Goal: Task Accomplishment & Management: Complete application form

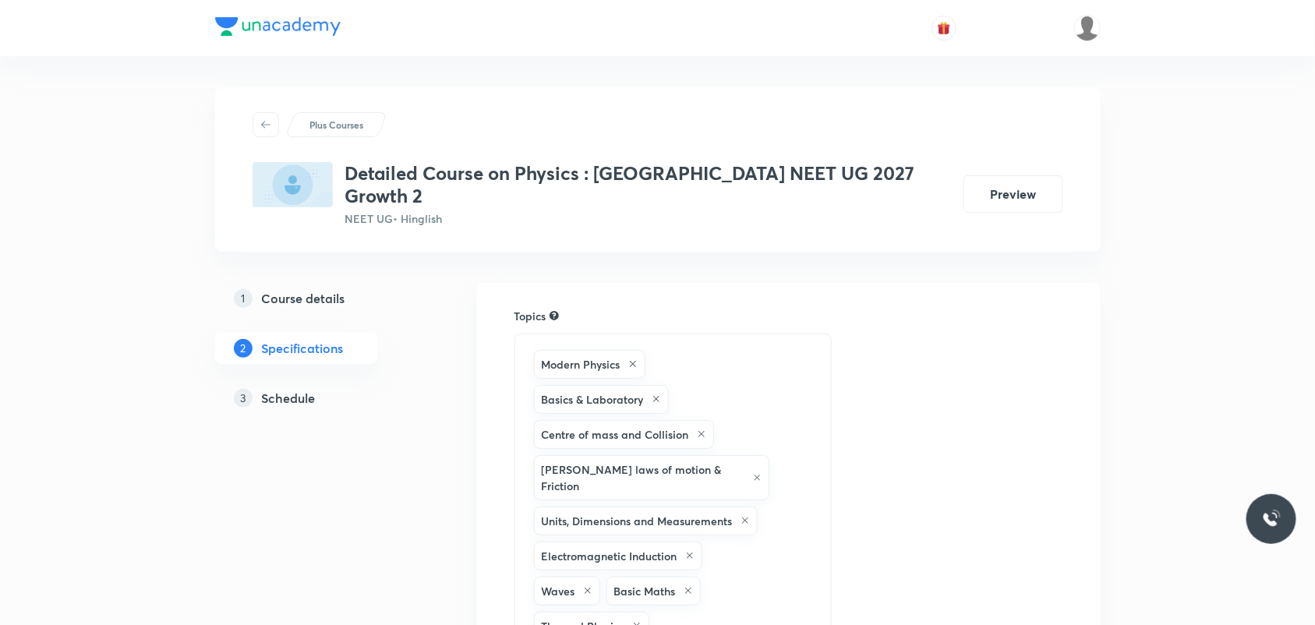
click at [284, 389] on h5 "Schedule" at bounding box center [289, 398] width 54 height 19
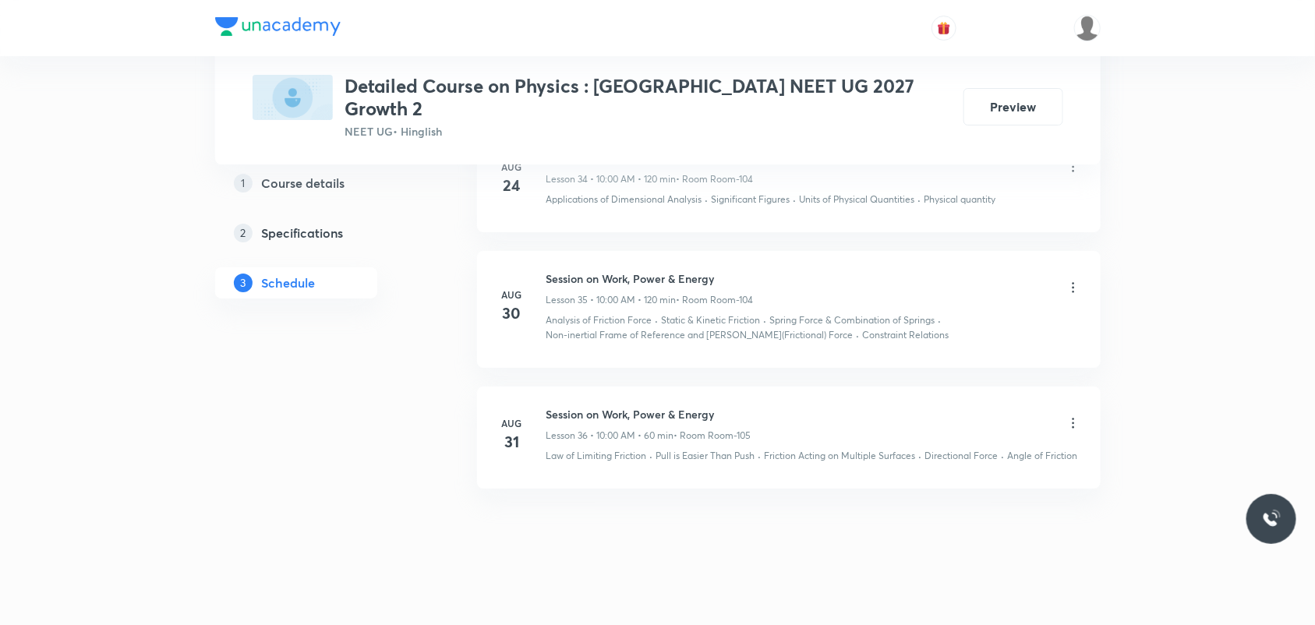
scroll to position [5196, 0]
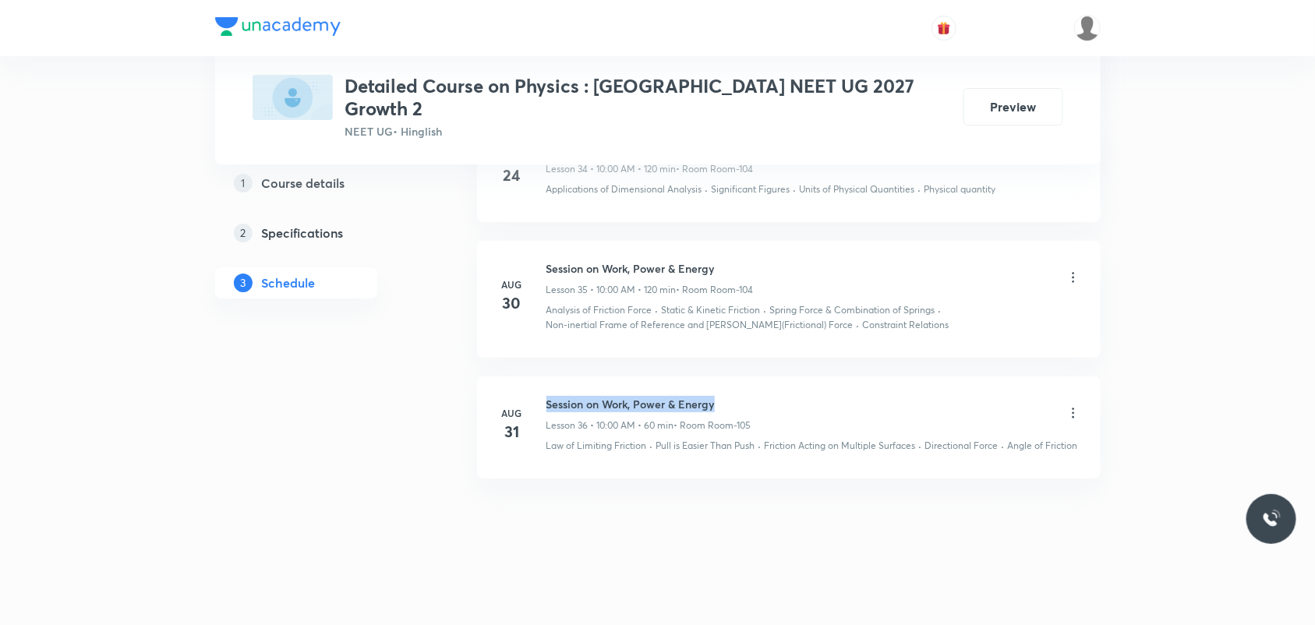
drag, startPoint x: 540, startPoint y: 384, endPoint x: 747, endPoint y: 390, distance: 206.6
click at [747, 396] on div "Aug 31 Session on Work, Power & Energy Lesson 36 • 10:00 AM • 60 min • Room Roo…" at bounding box center [788, 424] width 585 height 57
copy h6 "Session on Work, Power & Energy"
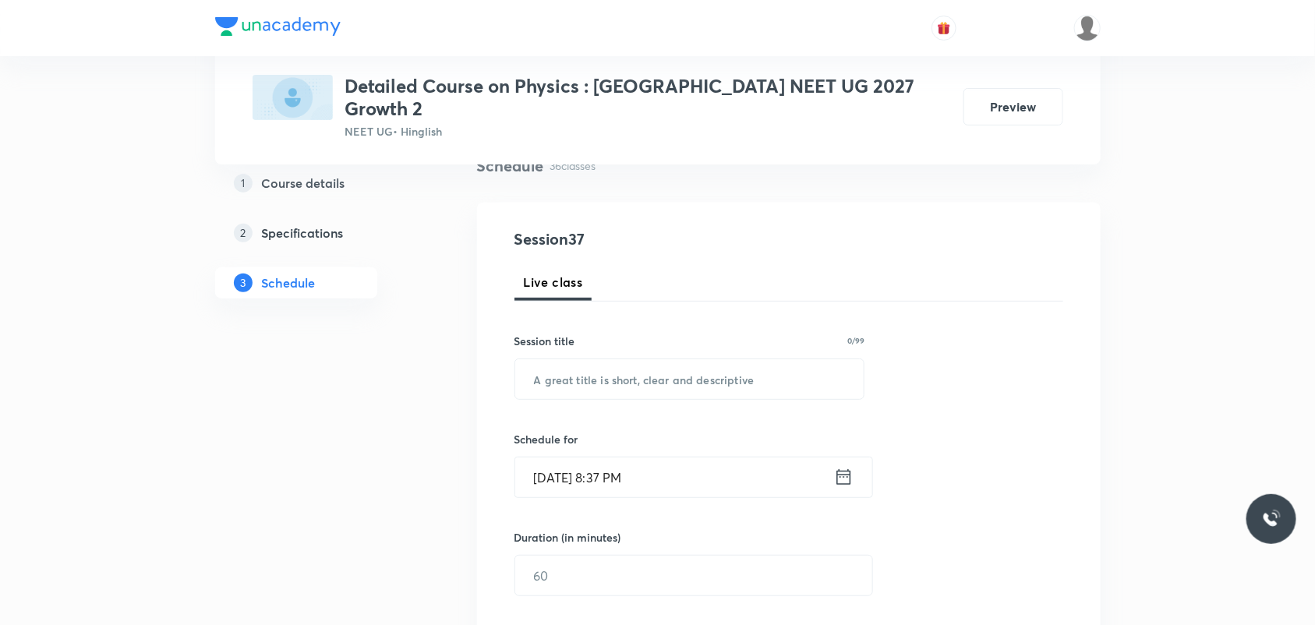
scroll to position [32, 0]
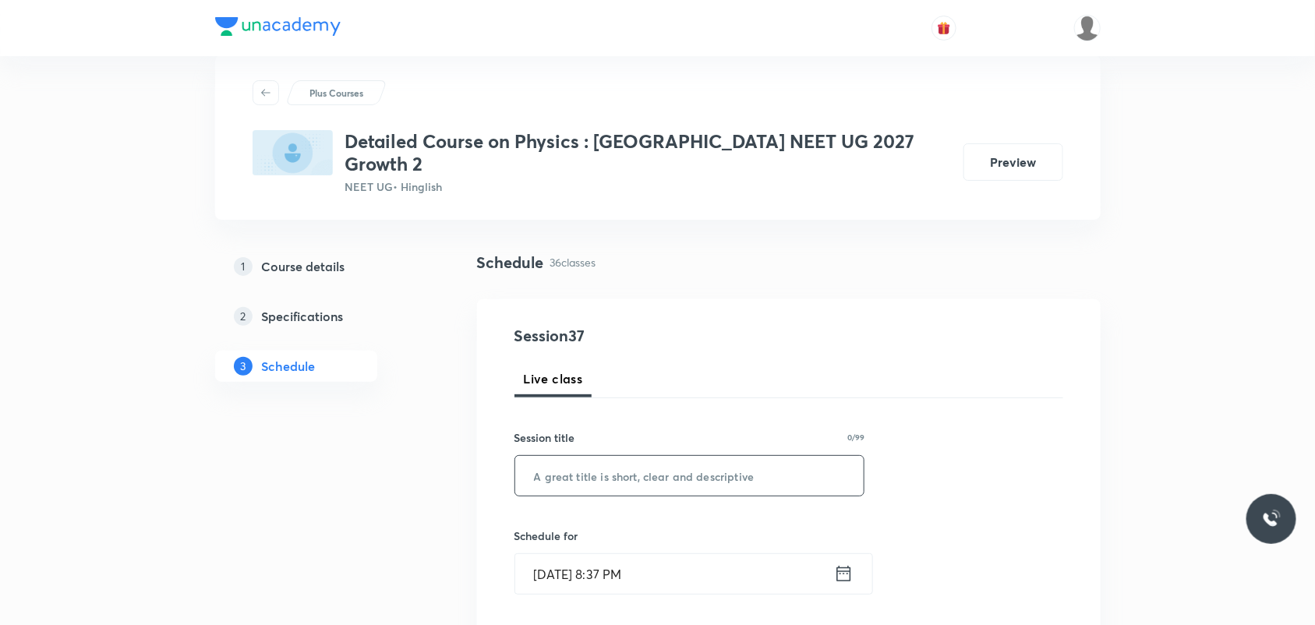
click at [701, 456] on input "text" at bounding box center [689, 476] width 349 height 40
paste input "Session on Work, Power & Energy"
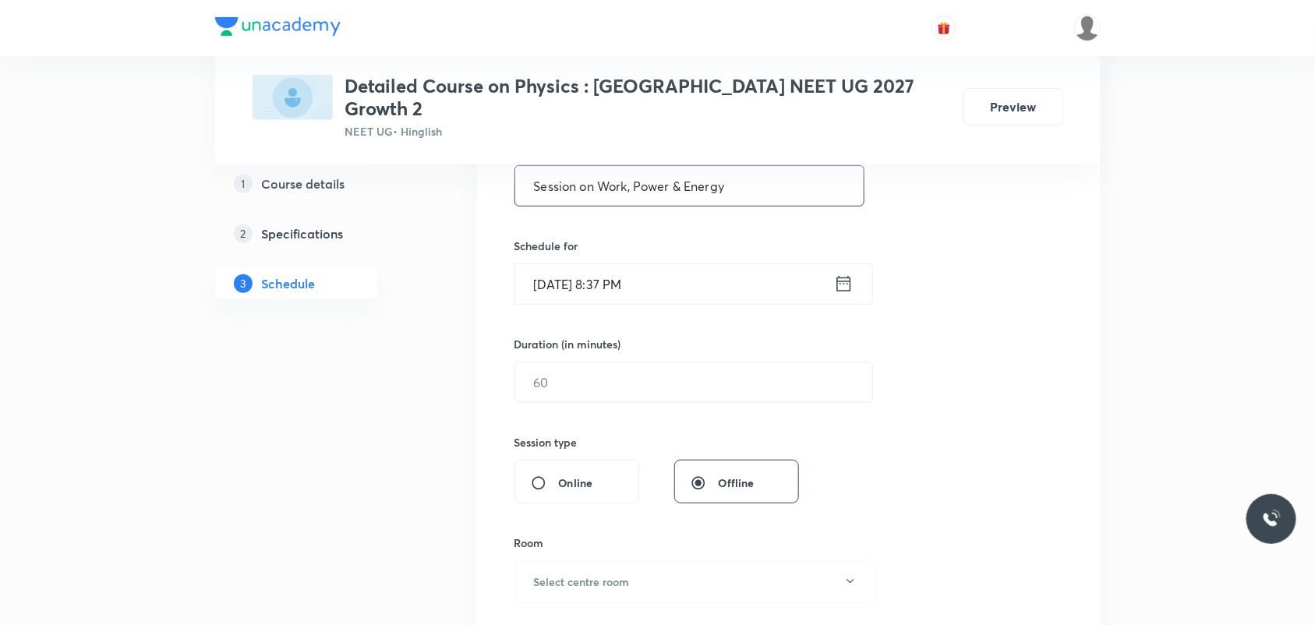
scroll to position [324, 0]
type input "Session on Work, Power & Energy"
click at [850, 274] on icon at bounding box center [843, 282] width 14 height 16
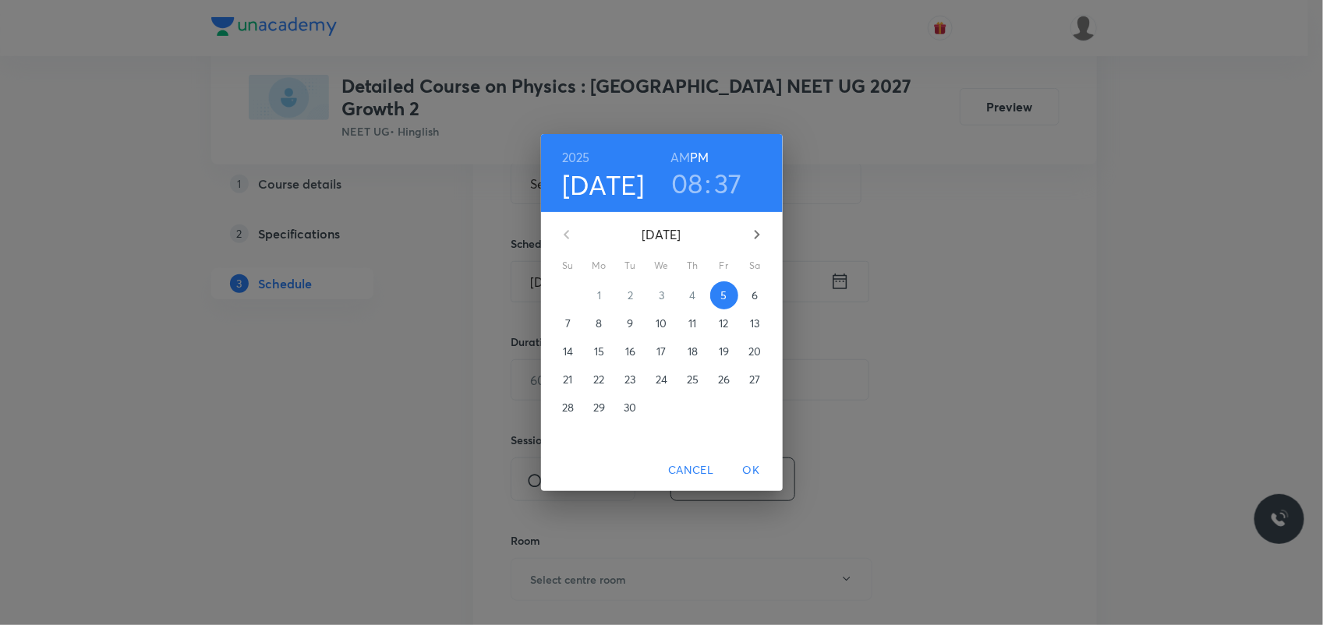
click at [686, 171] on h3 "08" at bounding box center [687, 183] width 32 height 33
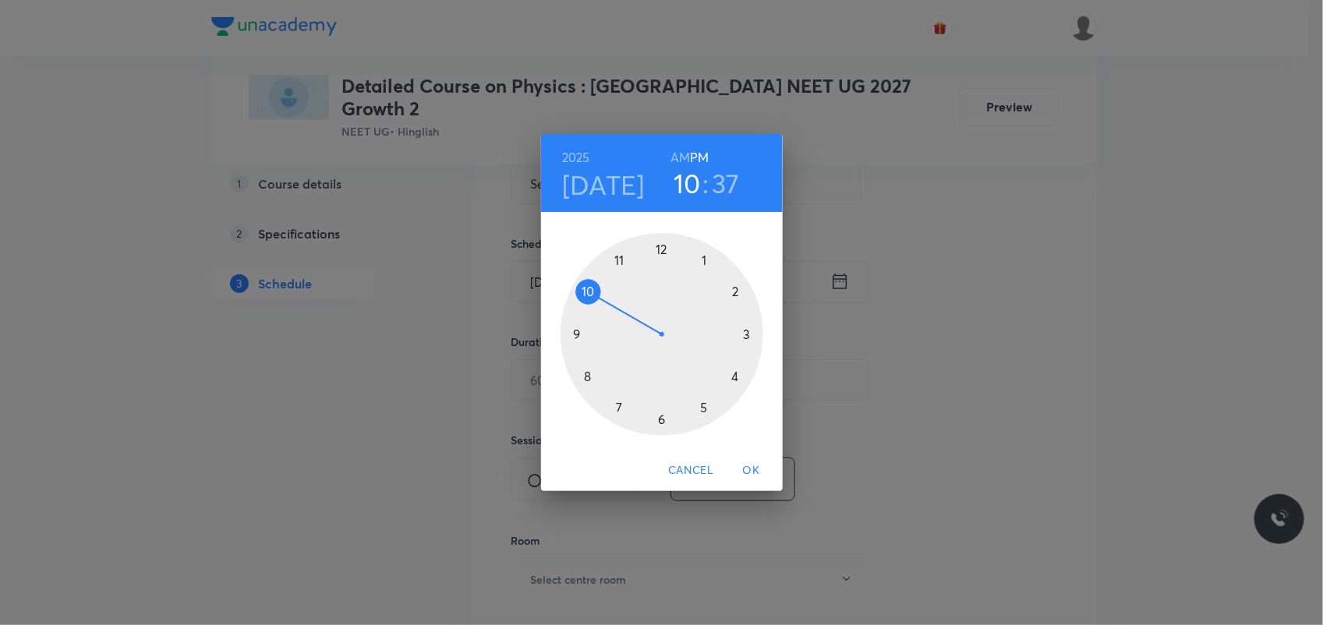
drag, startPoint x: 581, startPoint y: 372, endPoint x: 587, endPoint y: 305, distance: 67.3
click at [587, 305] on div at bounding box center [661, 334] width 203 height 203
drag, startPoint x: 624, startPoint y: 394, endPoint x: 660, endPoint y: 259, distance: 140.3
click at [660, 259] on div at bounding box center [661, 334] width 203 height 203
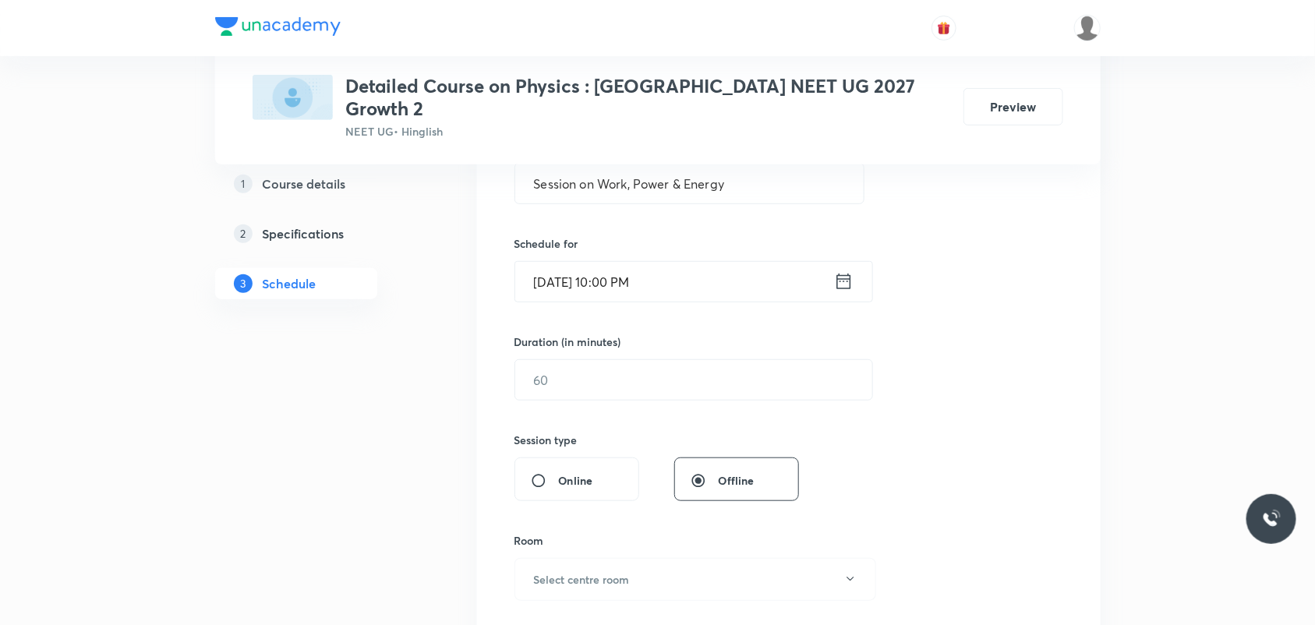
click at [842, 270] on icon at bounding box center [843, 281] width 19 height 22
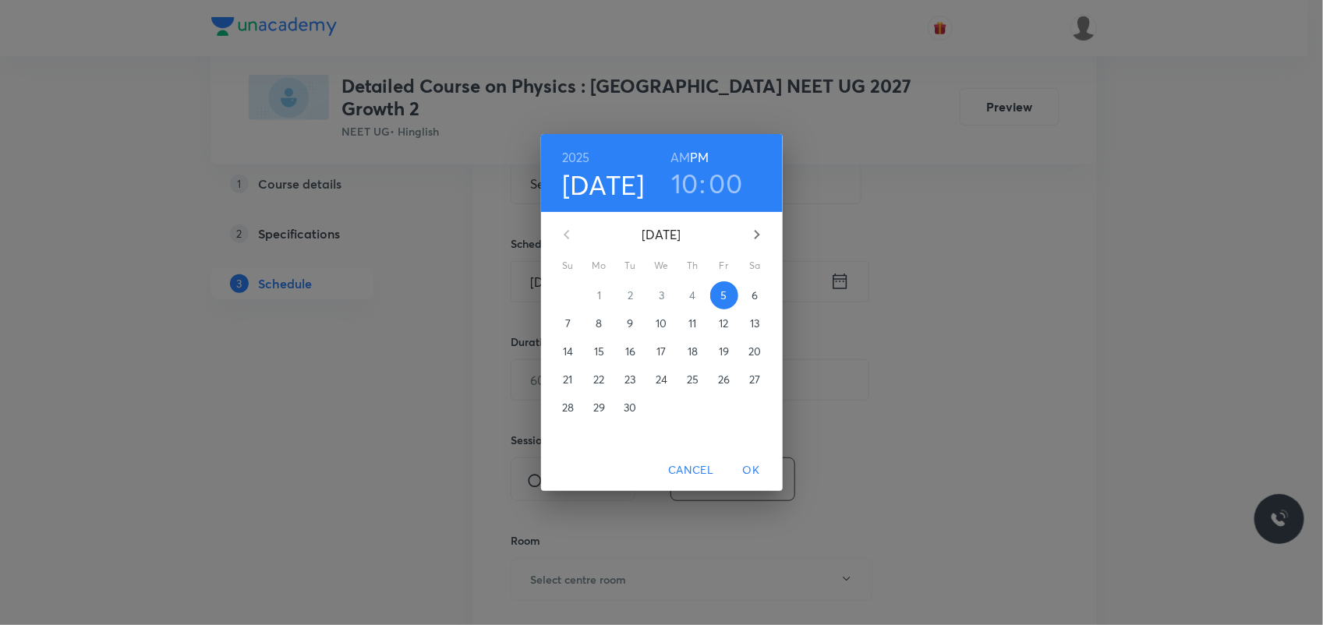
click at [674, 160] on h6 "AM" at bounding box center [679, 158] width 19 height 22
click at [754, 295] on p "6" at bounding box center [754, 296] width 6 height 16
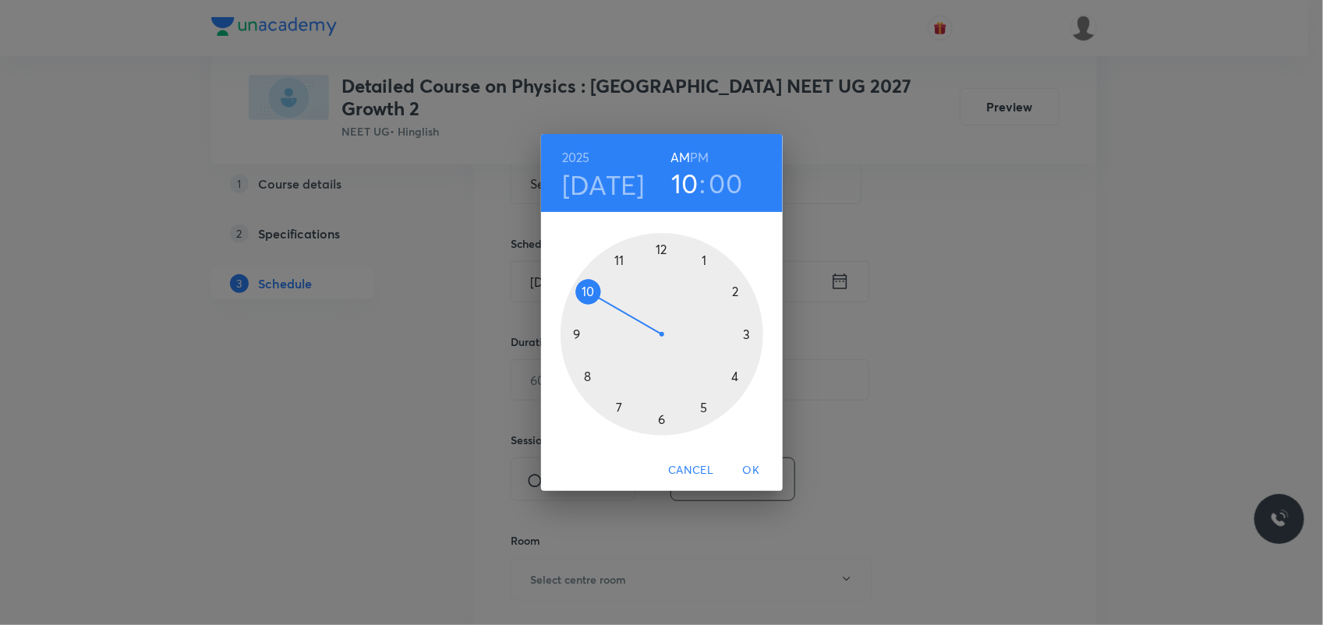
click at [743, 461] on span "OK" at bounding box center [751, 470] width 37 height 19
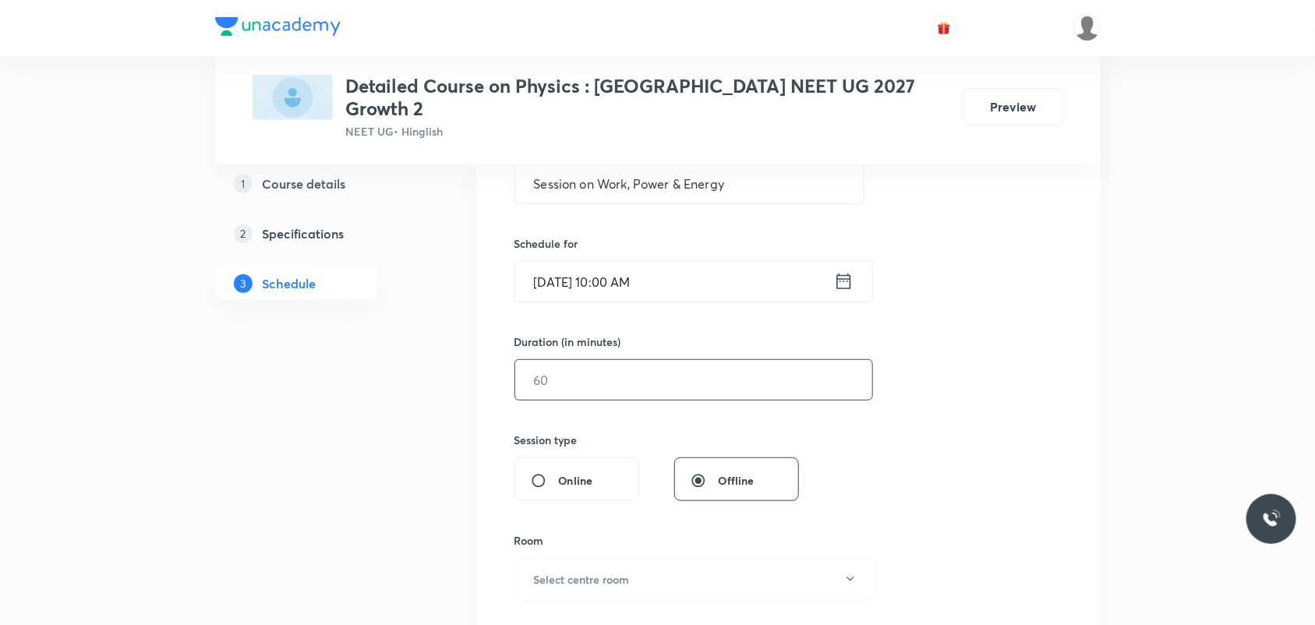
click at [714, 360] on input "text" at bounding box center [693, 380] width 357 height 40
type input "120"
click at [991, 355] on div "Session 37 Live class Session title 31/99 Session on Work, Power & Energy ​ Sch…" at bounding box center [788, 398] width 549 height 732
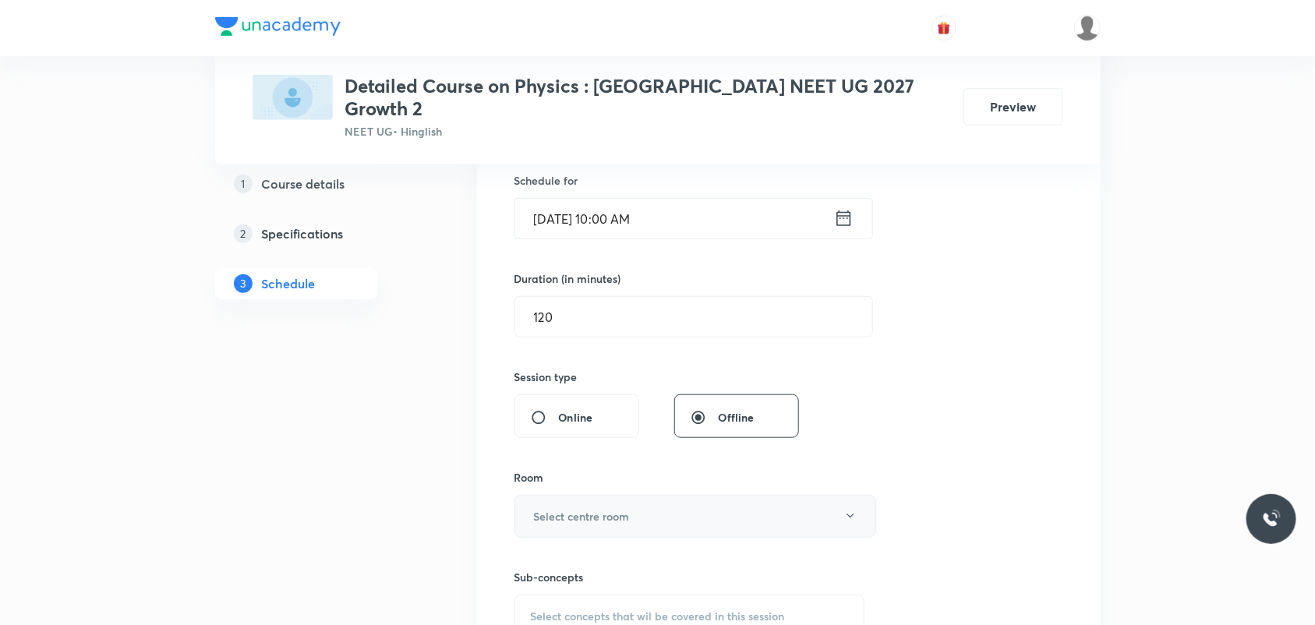
scroll to position [422, 0]
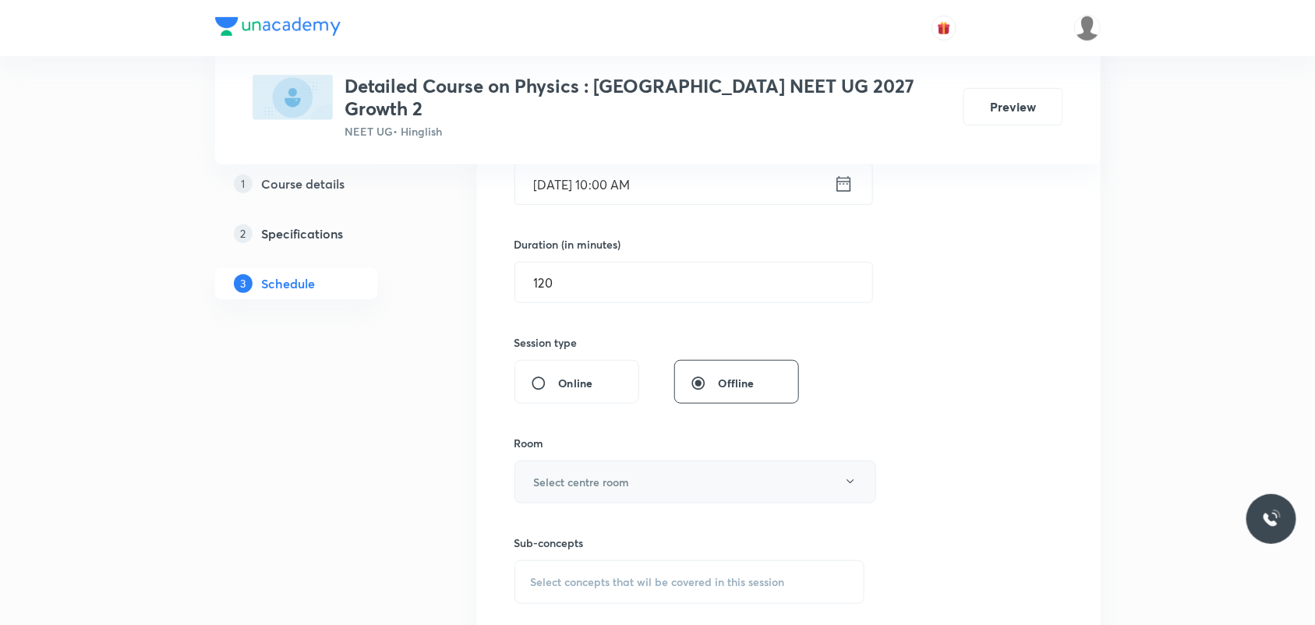
click at [682, 461] on button "Select centre room" at bounding box center [695, 482] width 362 height 43
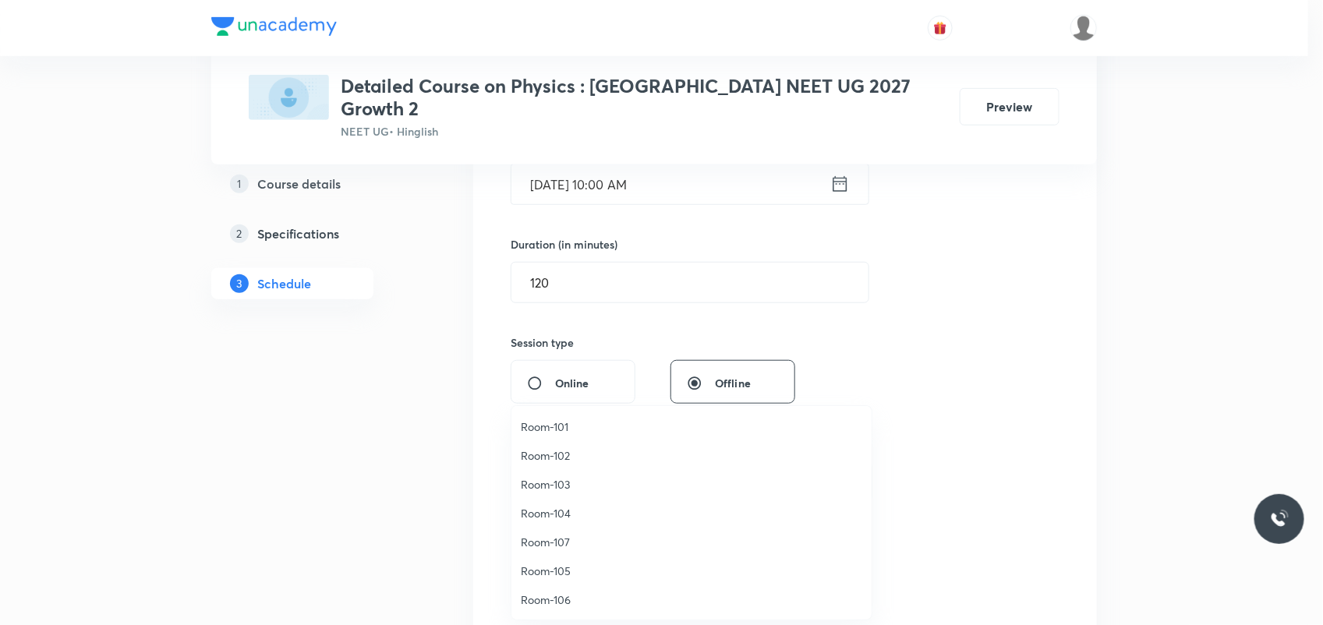
click at [589, 511] on span "Room-104" at bounding box center [691, 513] width 341 height 16
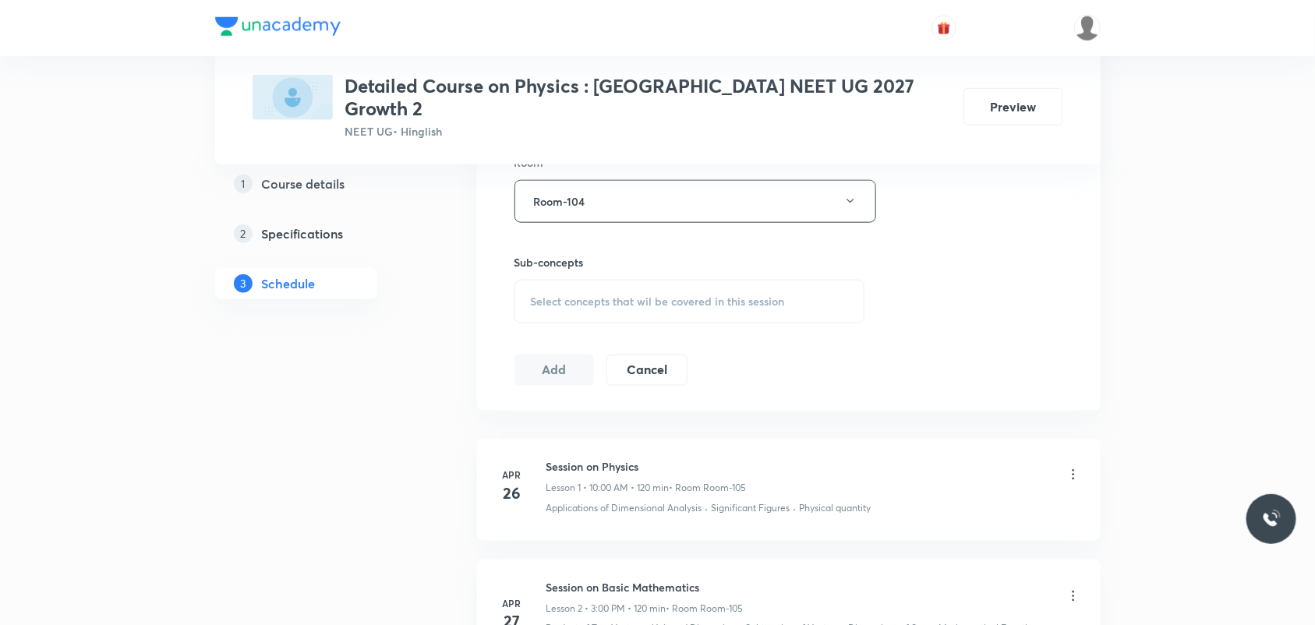
scroll to position [714, 0]
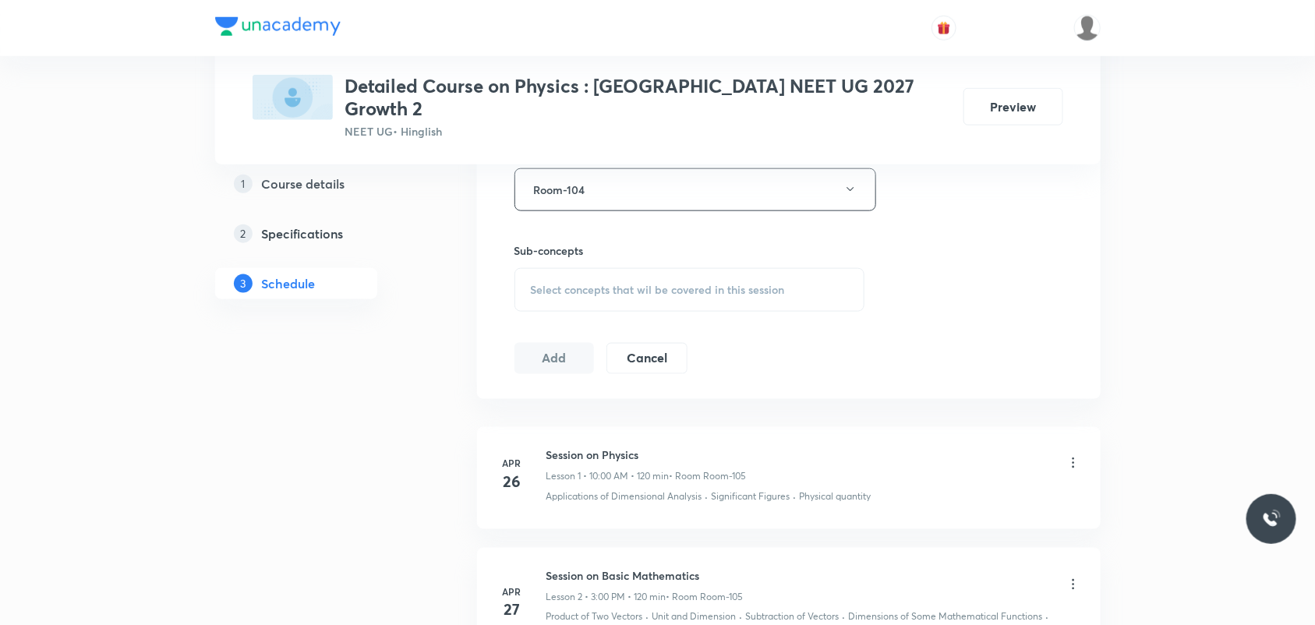
click at [589, 268] on div "Select concepts that wil be covered in this session" at bounding box center [689, 290] width 351 height 44
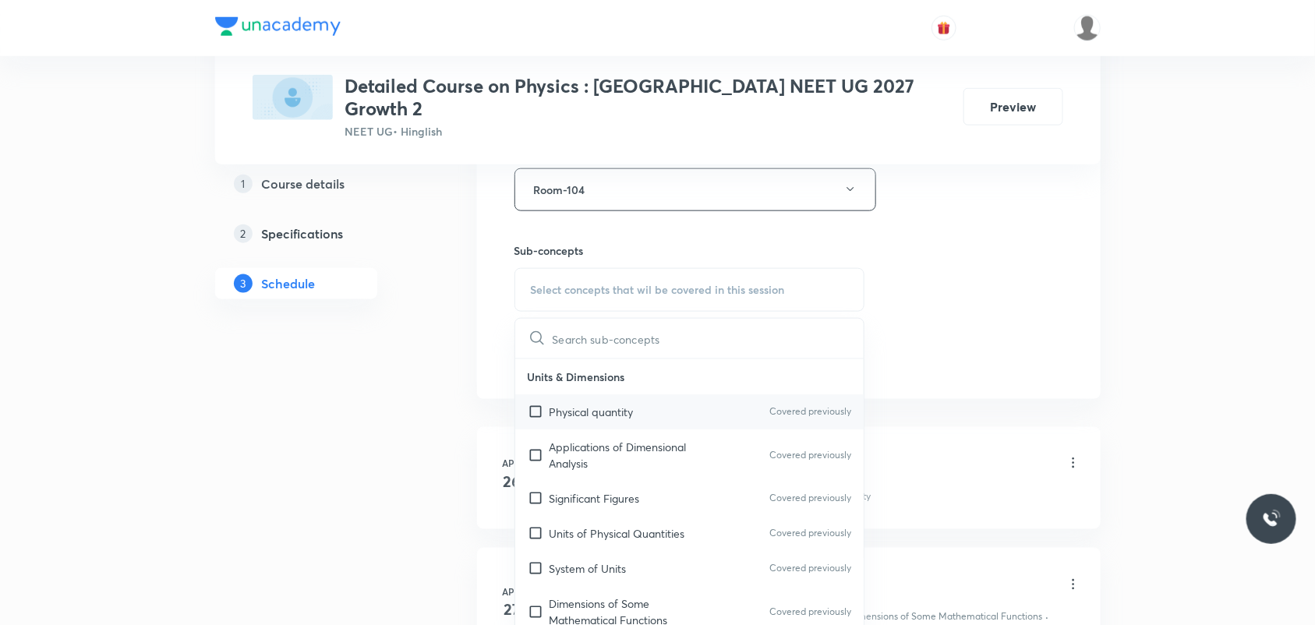
click at [639, 396] on div "Physical quantity Covered previously" at bounding box center [689, 411] width 349 height 35
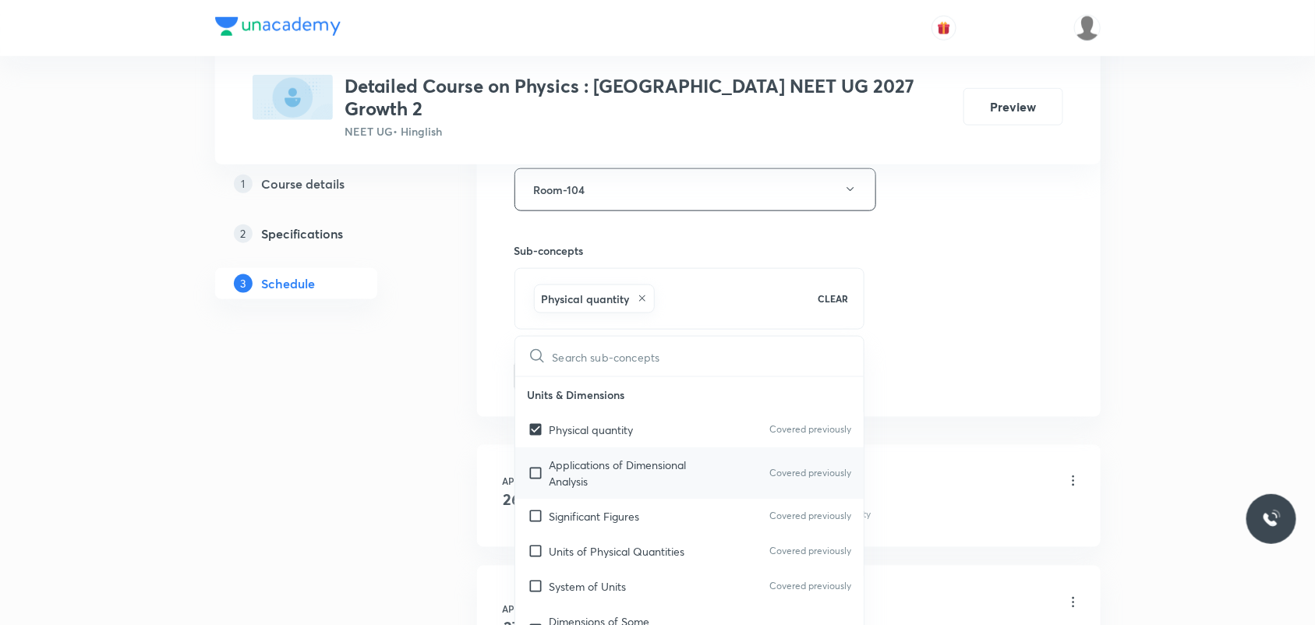
click at [643, 457] on p "Applications of Dimensional Analysis" at bounding box center [627, 473] width 157 height 33
checkbox input "true"
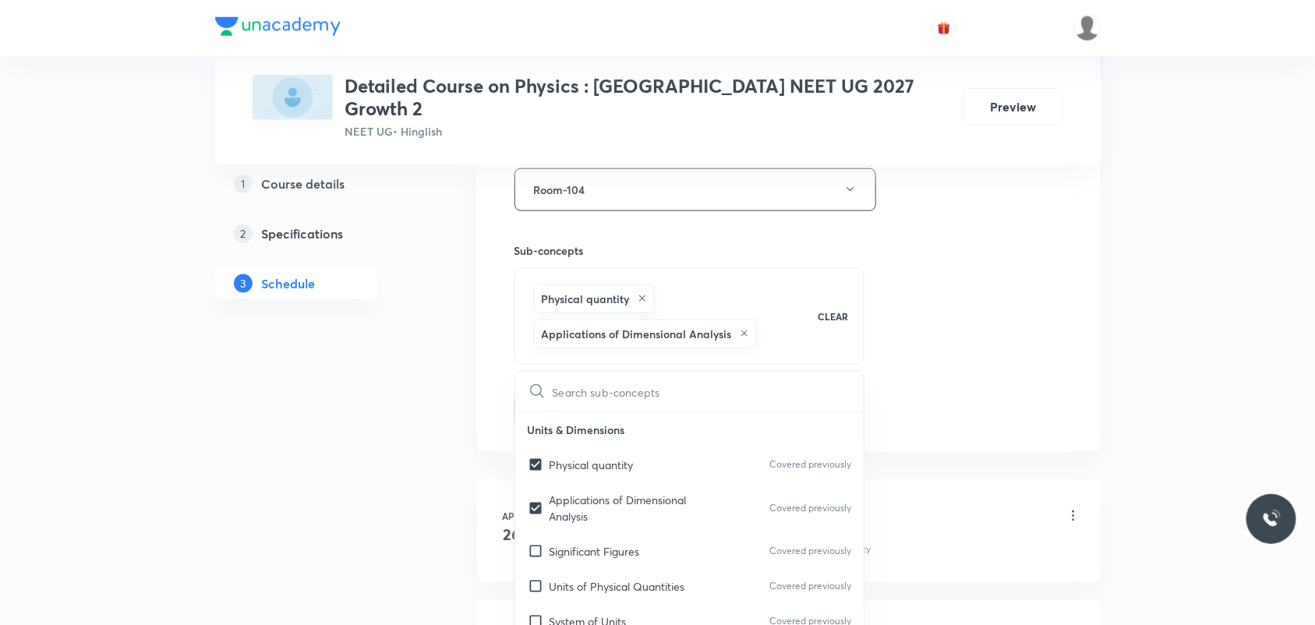
drag, startPoint x: 953, startPoint y: 313, endPoint x: 882, endPoint y: 320, distance: 71.2
click at [955, 313] on div "Session 37 Live class Session title 31/99 Session on Work, Power & Energy ​ Sch…" at bounding box center [788, 34] width 549 height 785
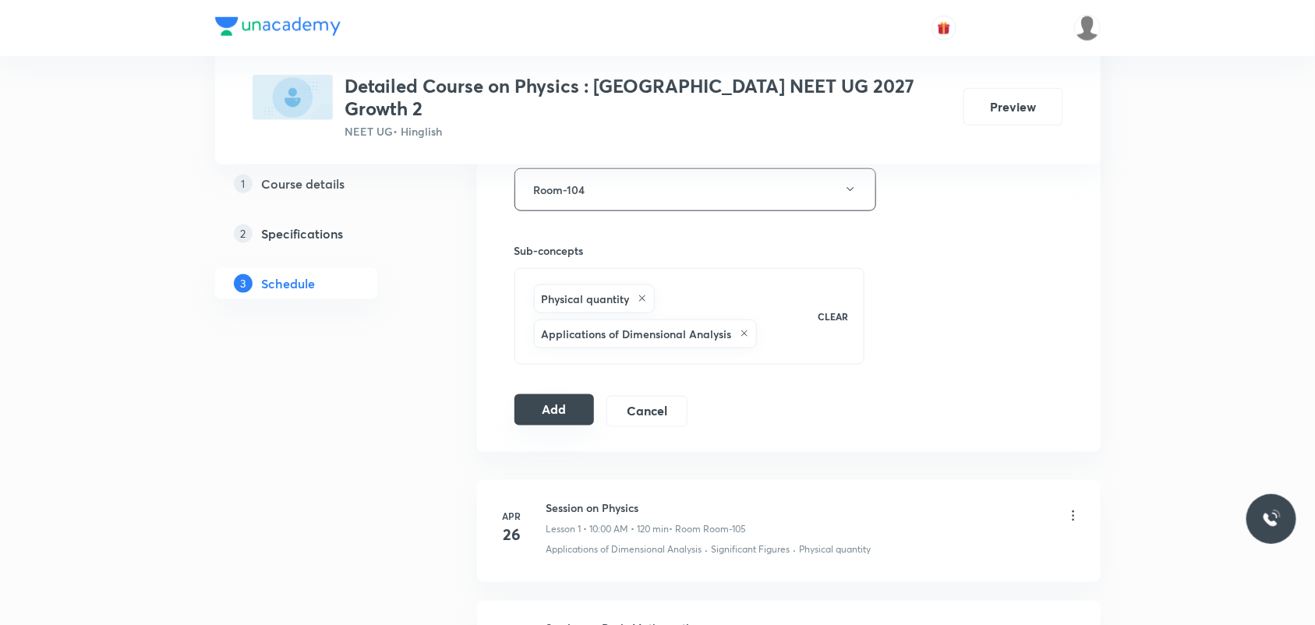
click at [554, 401] on button "Add" at bounding box center [554, 409] width 80 height 31
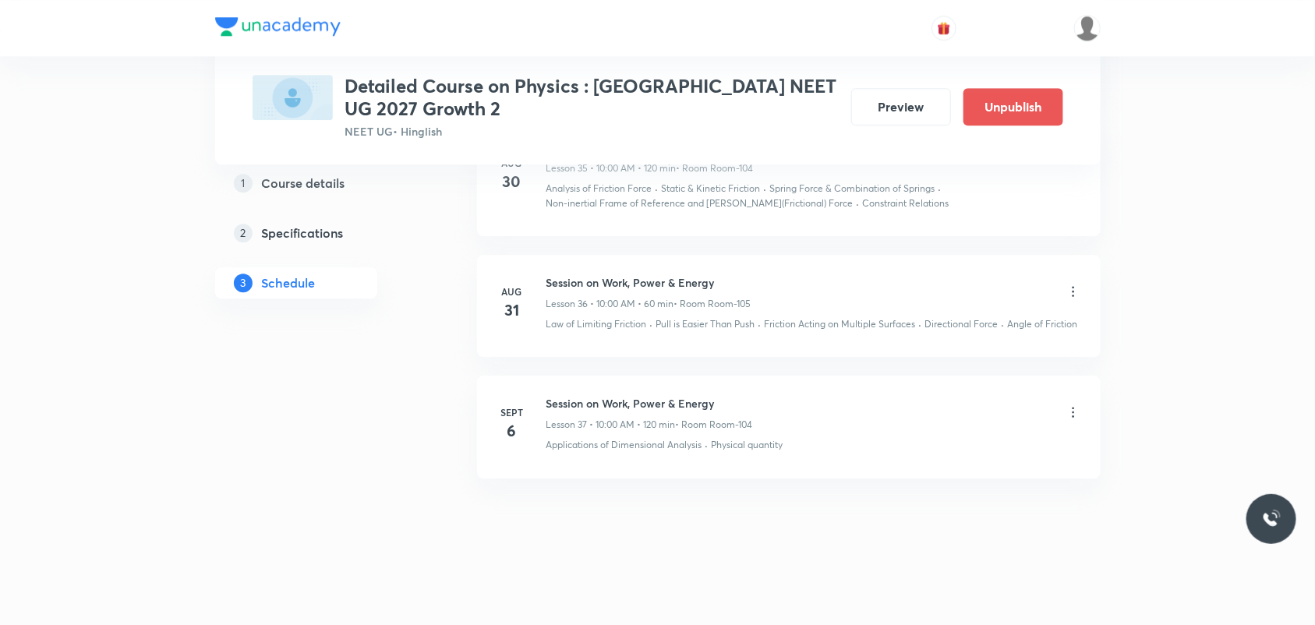
scroll to position [4618, 0]
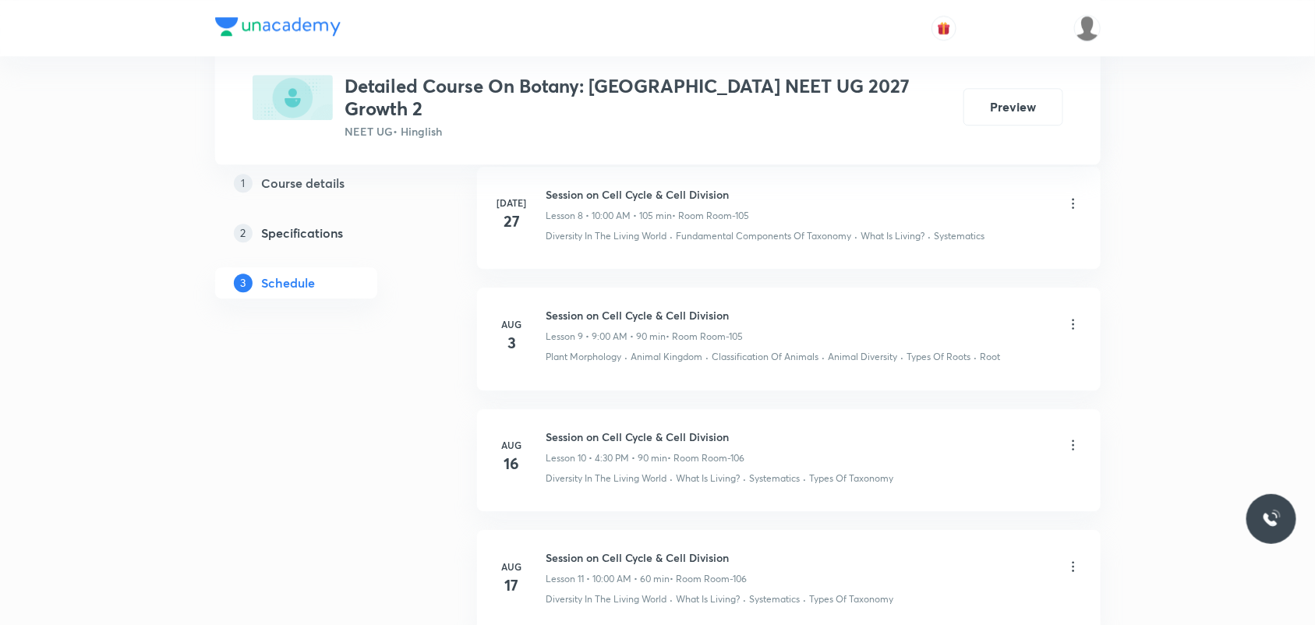
scroll to position [2503, 0]
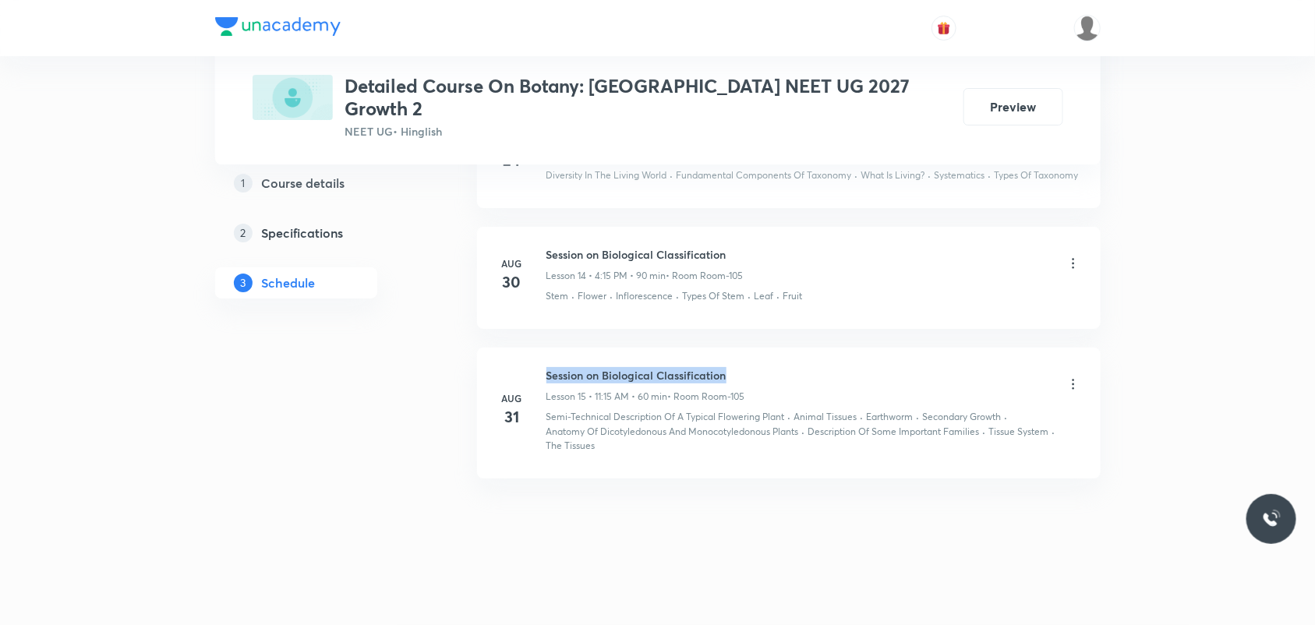
drag, startPoint x: 544, startPoint y: 378, endPoint x: 733, endPoint y: 366, distance: 189.0
click at [733, 366] on li "[DATE] Session on Biological Classification Lesson 15 • 11:15 AM • 60 min • Roo…" at bounding box center [789, 413] width 624 height 131
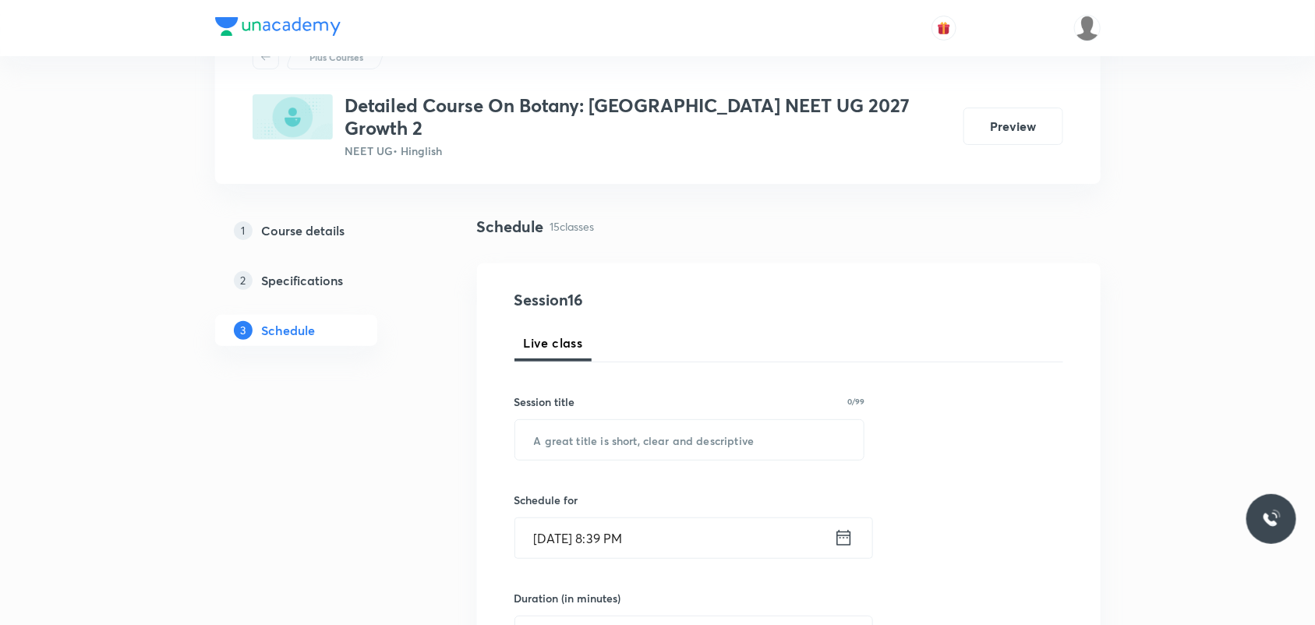
scroll to position [67, 0]
click at [698, 422] on input "text" at bounding box center [689, 441] width 349 height 40
paste input "Session on Biological Classification"
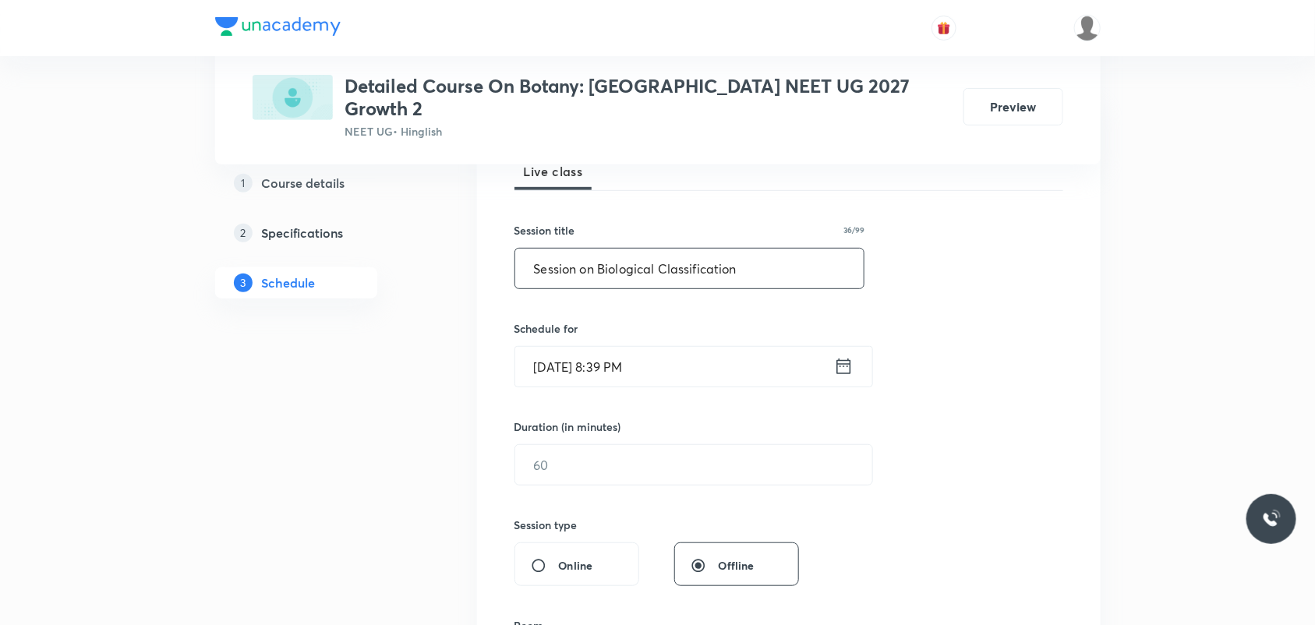
scroll to position [262, 0]
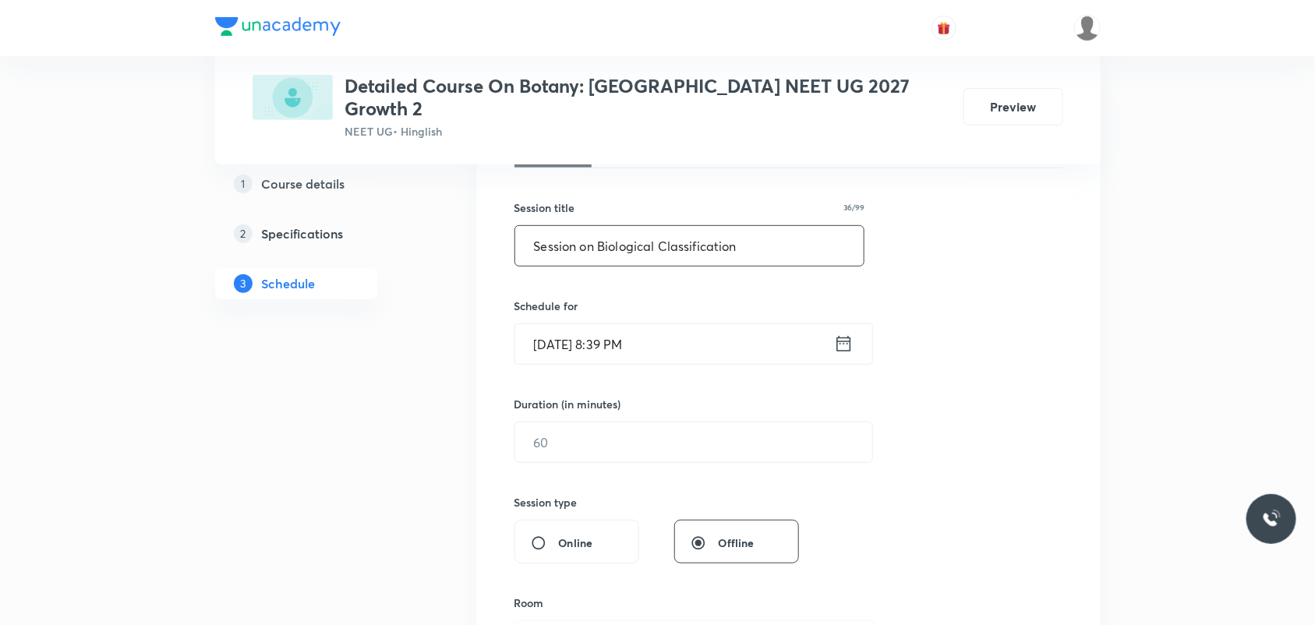
type input "Session on Biological Classification"
click at [840, 333] on icon at bounding box center [843, 344] width 19 height 22
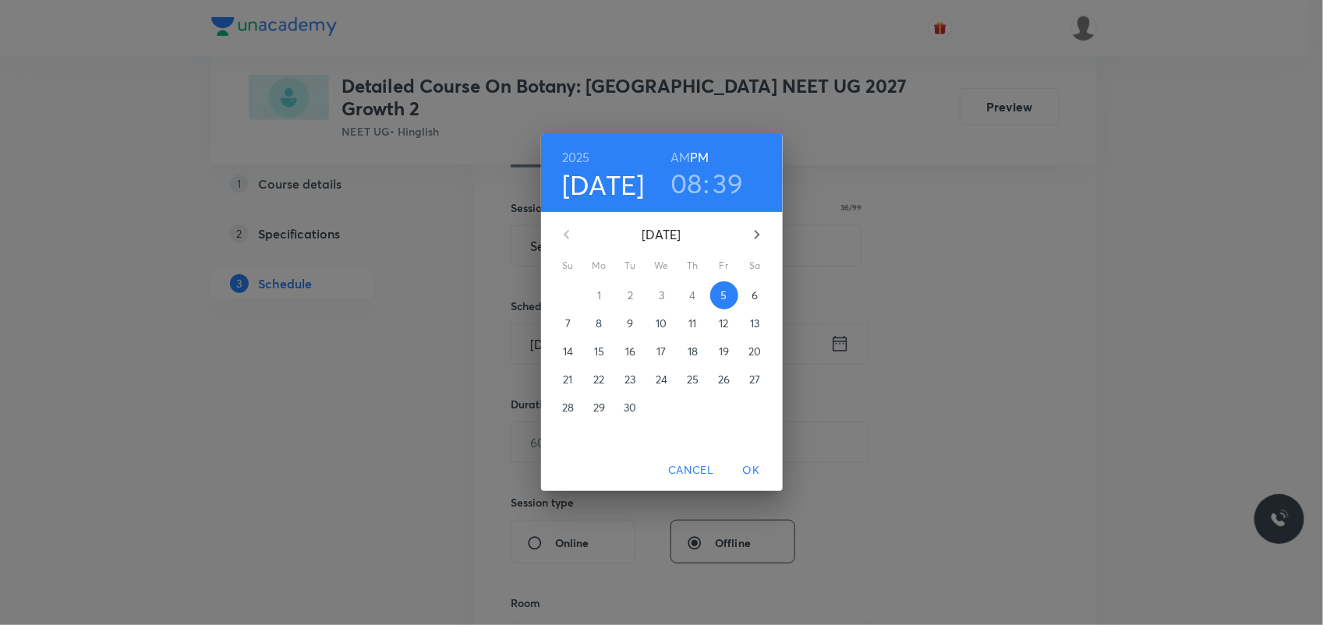
click at [752, 292] on p "6" at bounding box center [754, 296] width 6 height 16
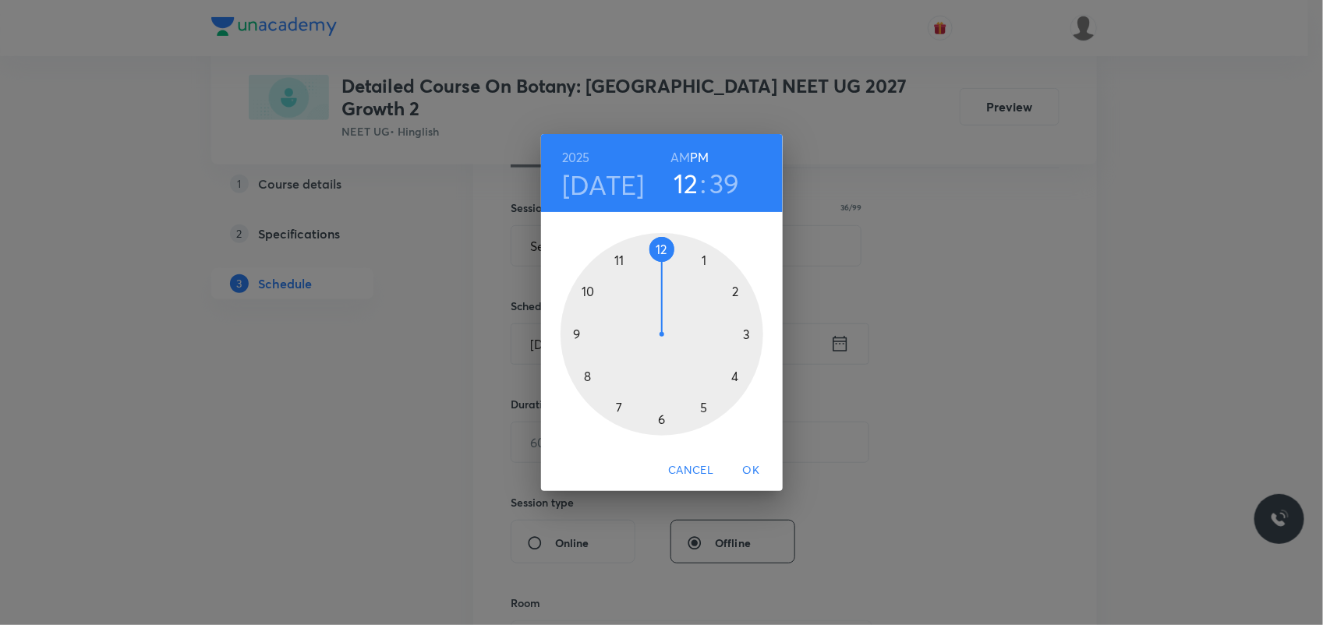
drag, startPoint x: 585, startPoint y: 376, endPoint x: 656, endPoint y: 262, distance: 134.5
click at [656, 262] on div at bounding box center [661, 334] width 203 height 203
drag, startPoint x: 586, startPoint y: 376, endPoint x: 746, endPoint y: 335, distance: 165.0
click at [746, 335] on div at bounding box center [661, 334] width 203 height 203
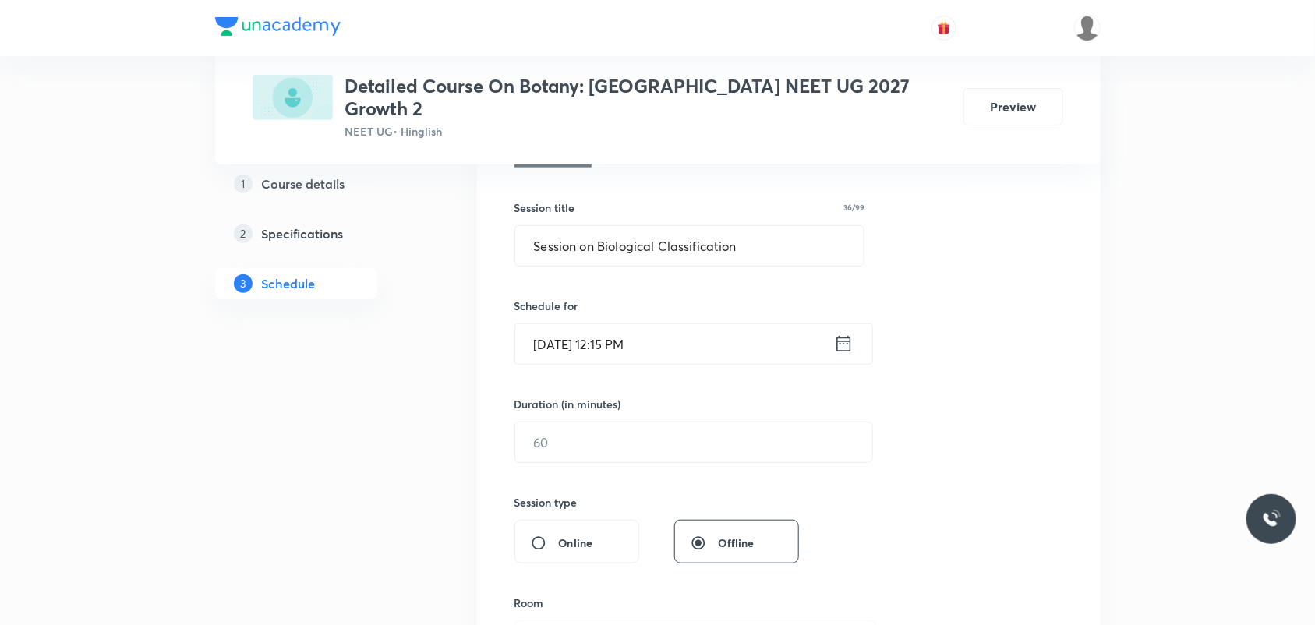
click at [966, 330] on div "Session 16 Live class Session title 36/99 Session on Biological Classification …" at bounding box center [788, 460] width 549 height 732
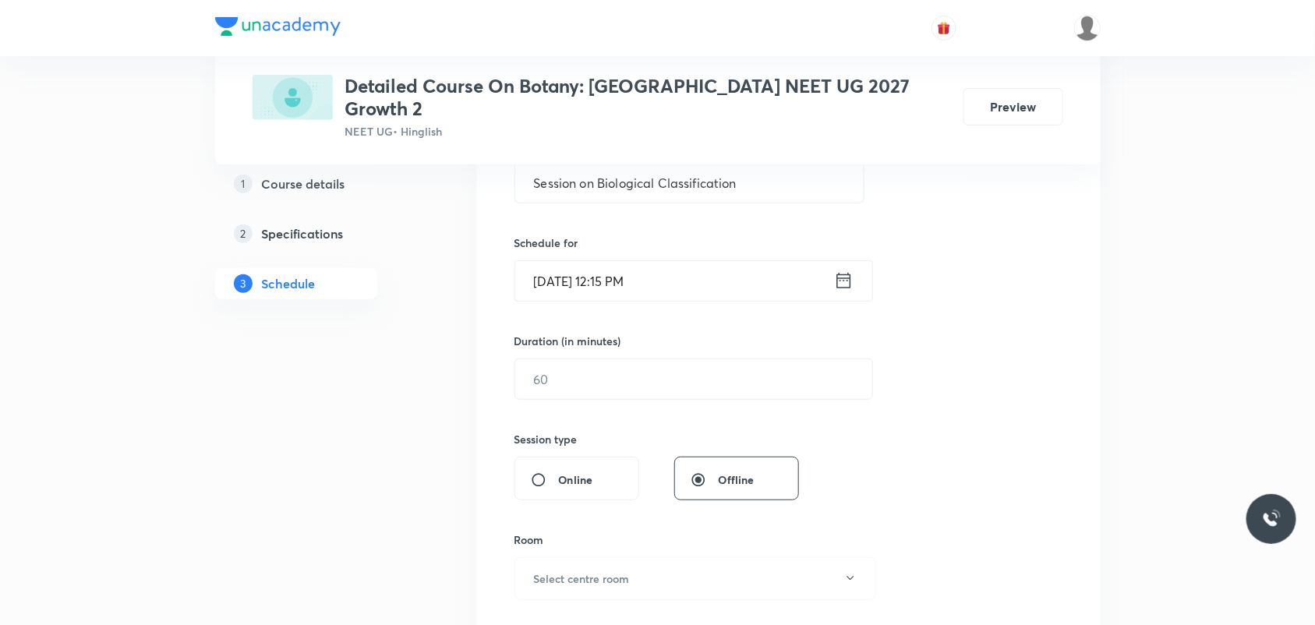
scroll to position [359, 0]
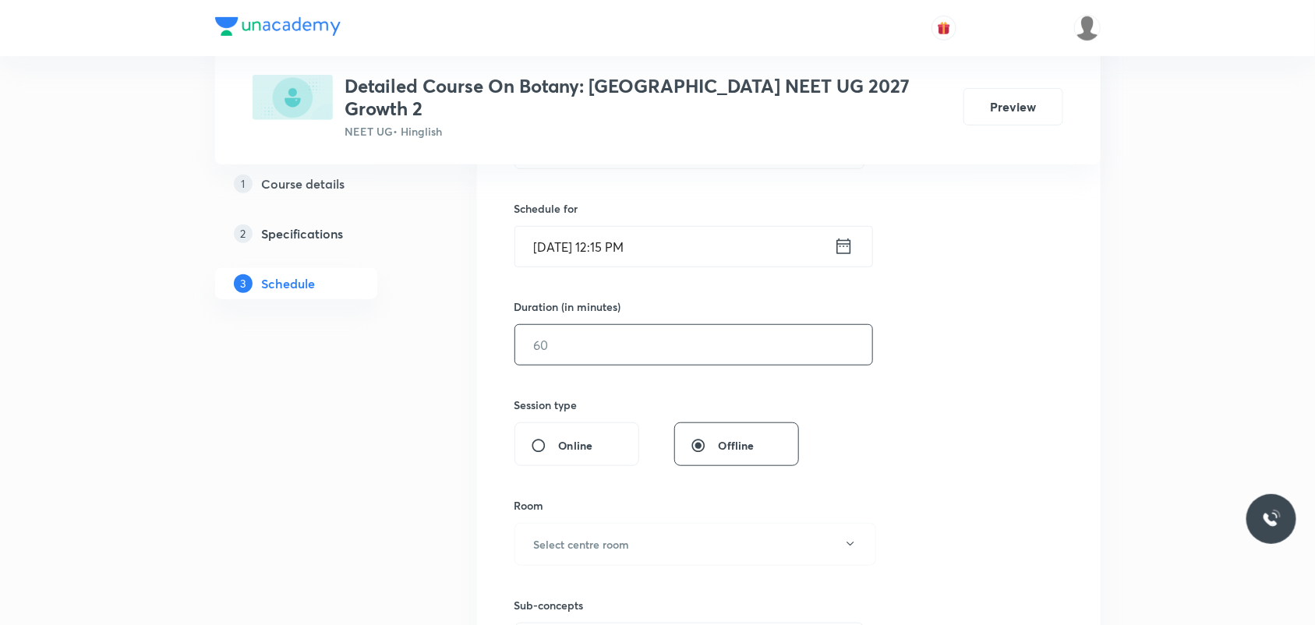
click at [757, 333] on input "text" at bounding box center [693, 345] width 357 height 40
click at [676, 325] on input "text" at bounding box center [693, 345] width 357 height 40
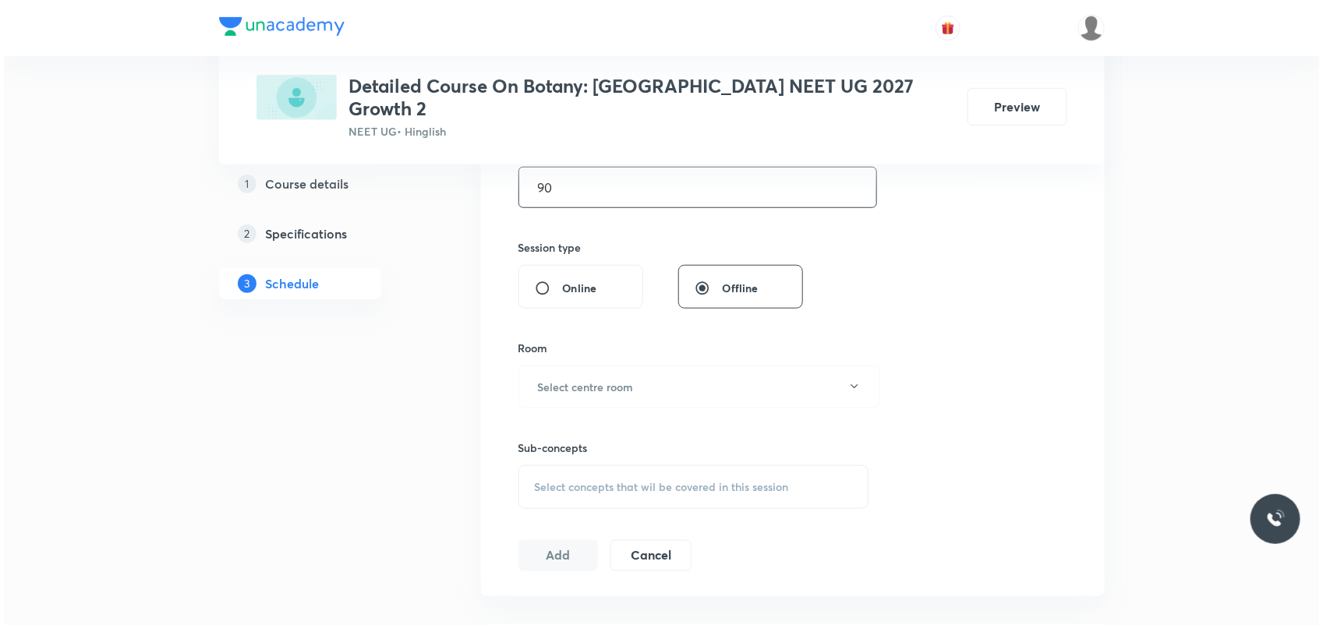
scroll to position [554, 0]
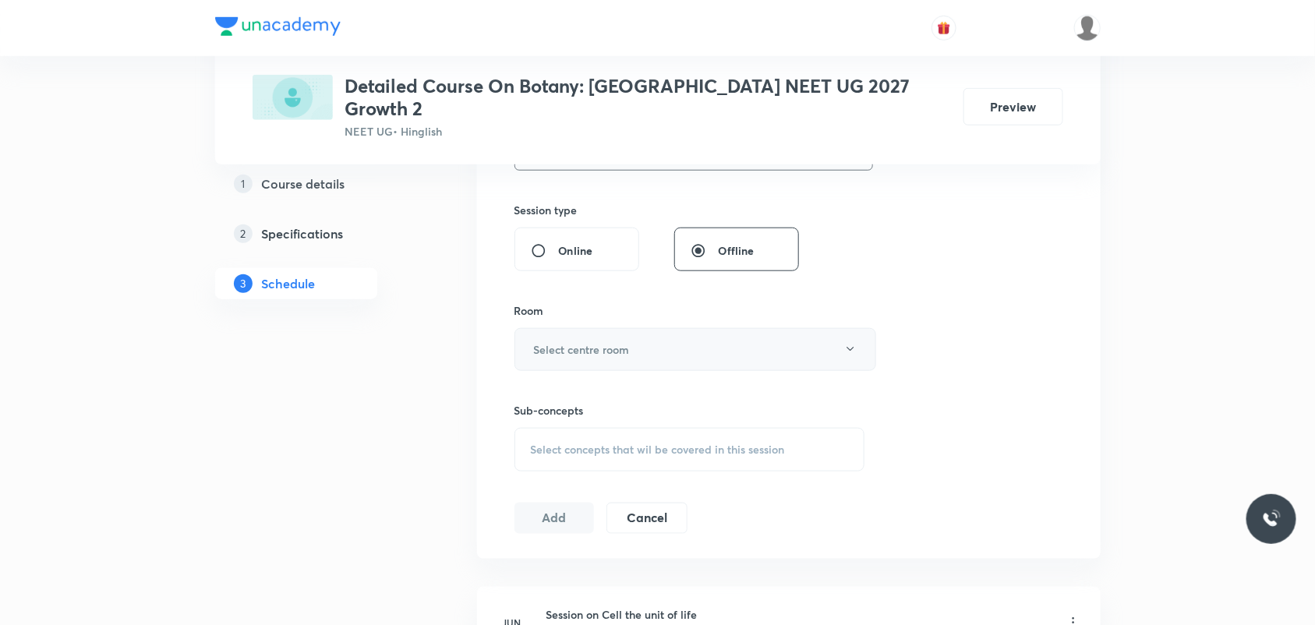
type input "90"
click at [721, 340] on button "Select centre room" at bounding box center [695, 349] width 362 height 43
